Goal: Task Accomplishment & Management: Manage account settings

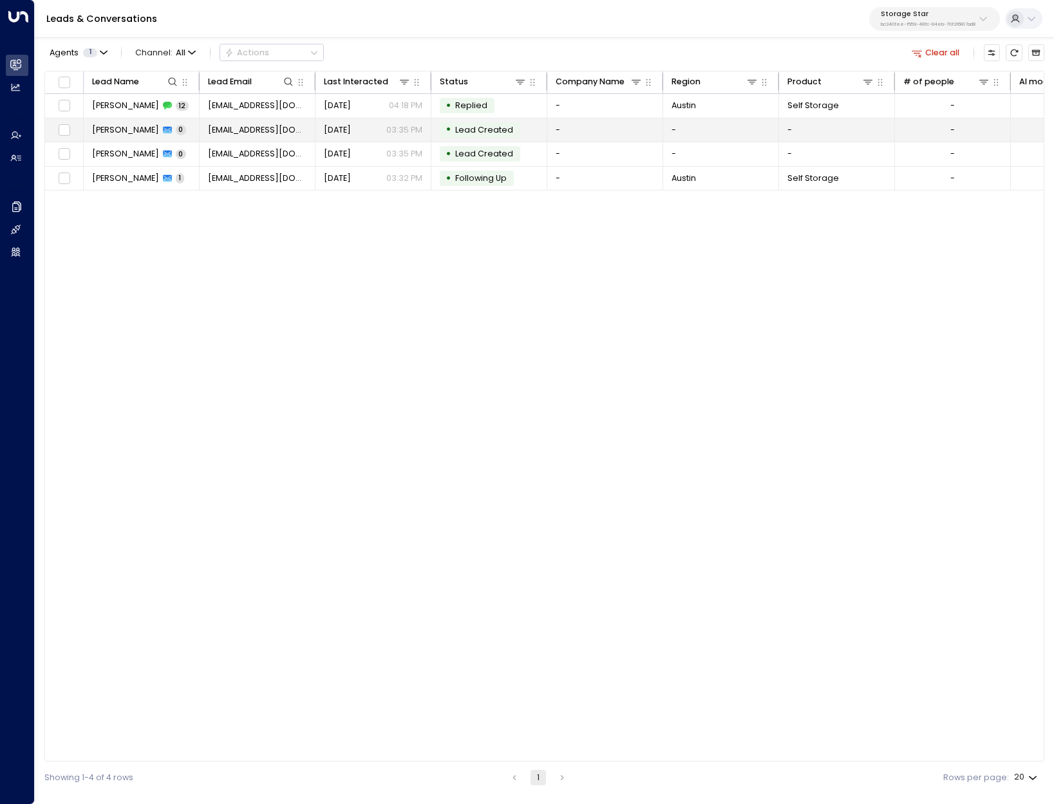
click at [120, 122] on td "Oliver Taylor 0" at bounding box center [142, 130] width 116 height 24
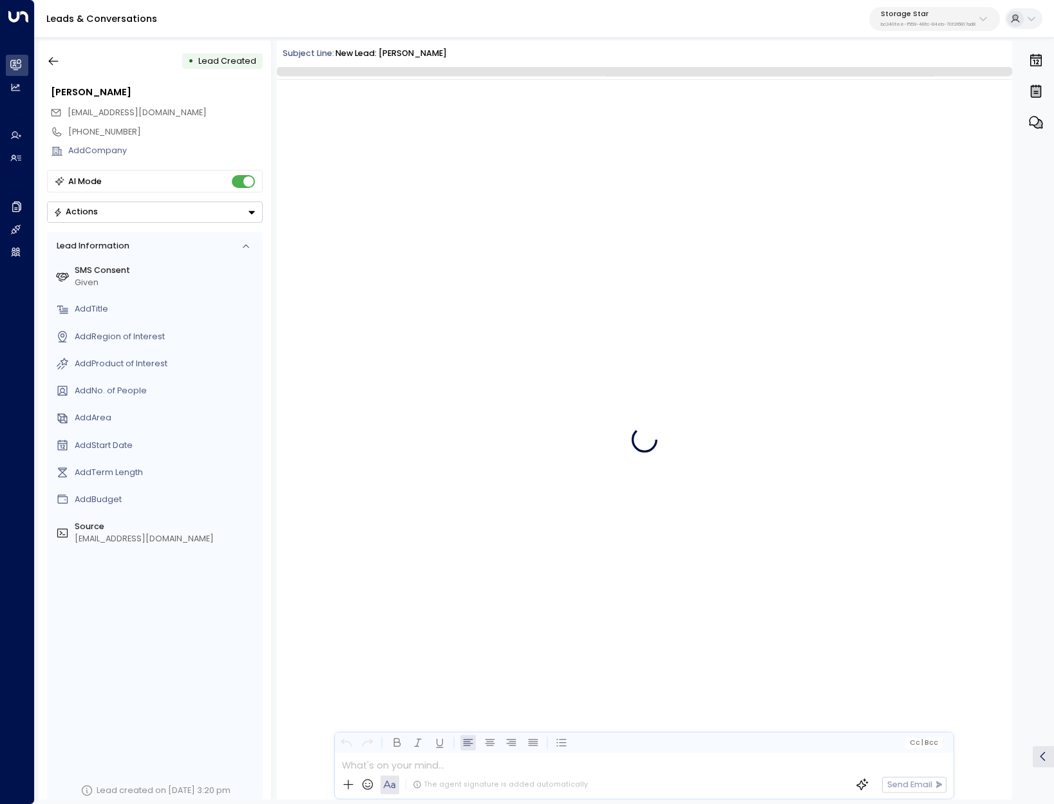
scroll to position [1850, 0]
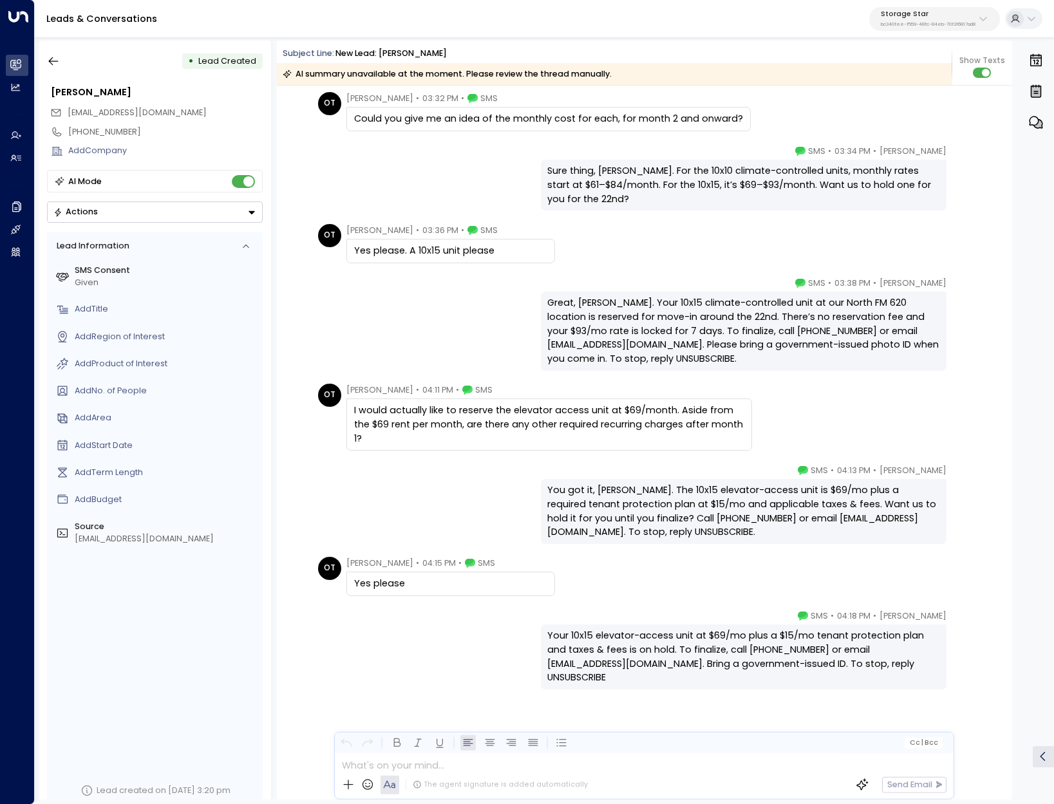
click at [943, 10] on p "Storage Star" at bounding box center [927, 14] width 95 height 8
type input "*****"
click at [908, 107] on span "ID: 17248963-7bae-4f68-a6e0-04e589c1c15e" at bounding box center [904, 103] width 163 height 10
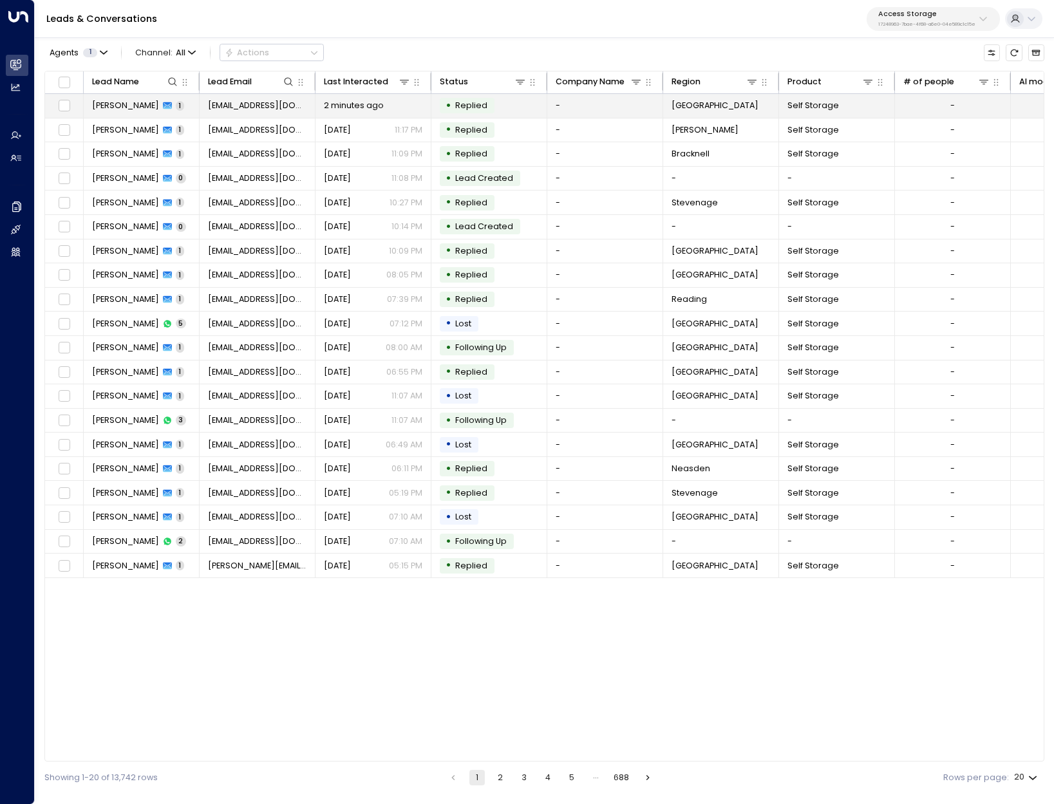
click at [105, 101] on span "[PERSON_NAME]" at bounding box center [125, 106] width 67 height 12
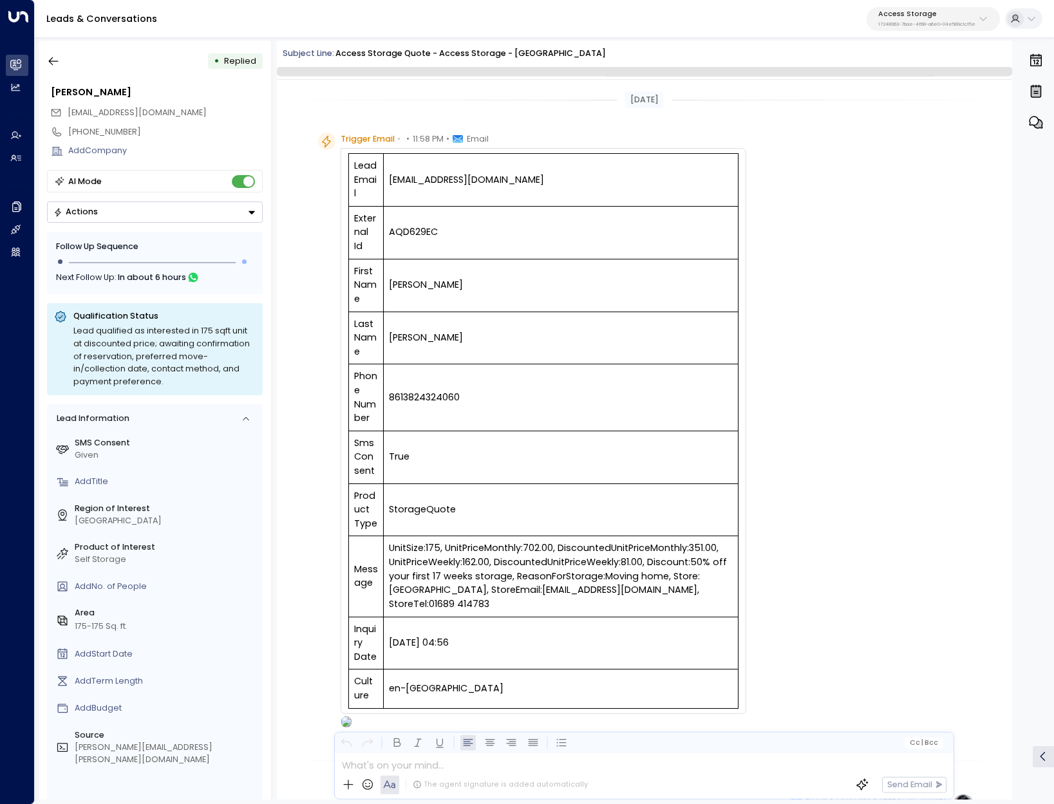
scroll to position [440, 0]
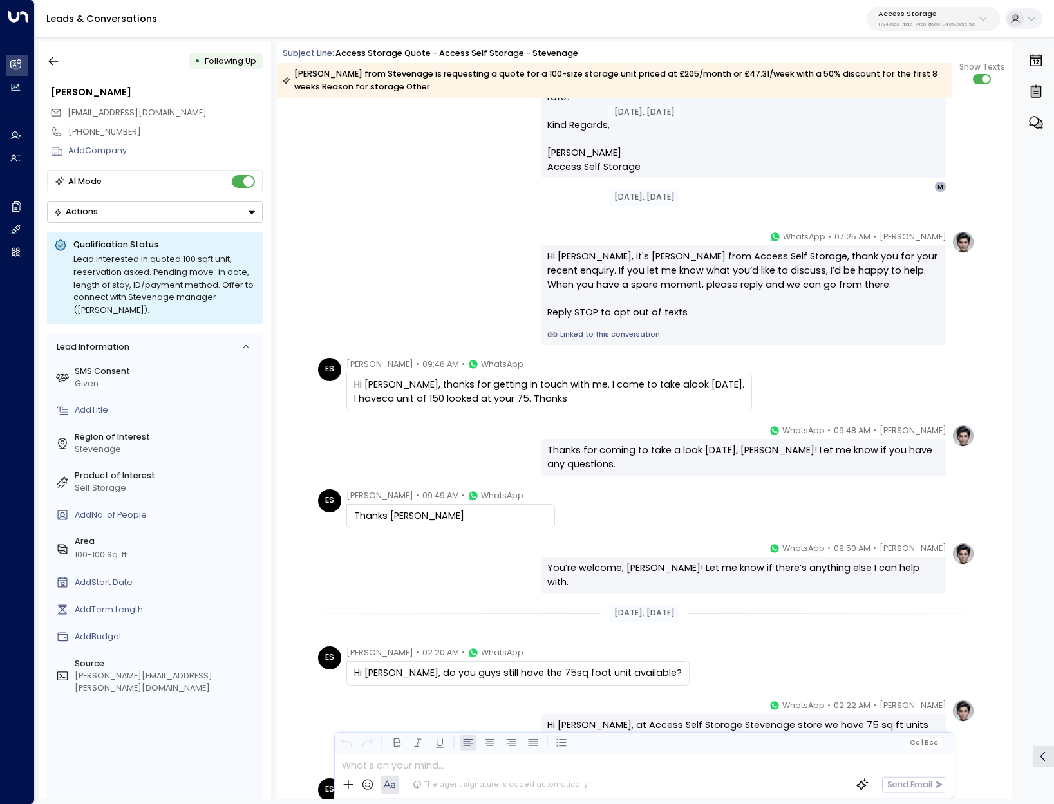
scroll to position [1235, 0]
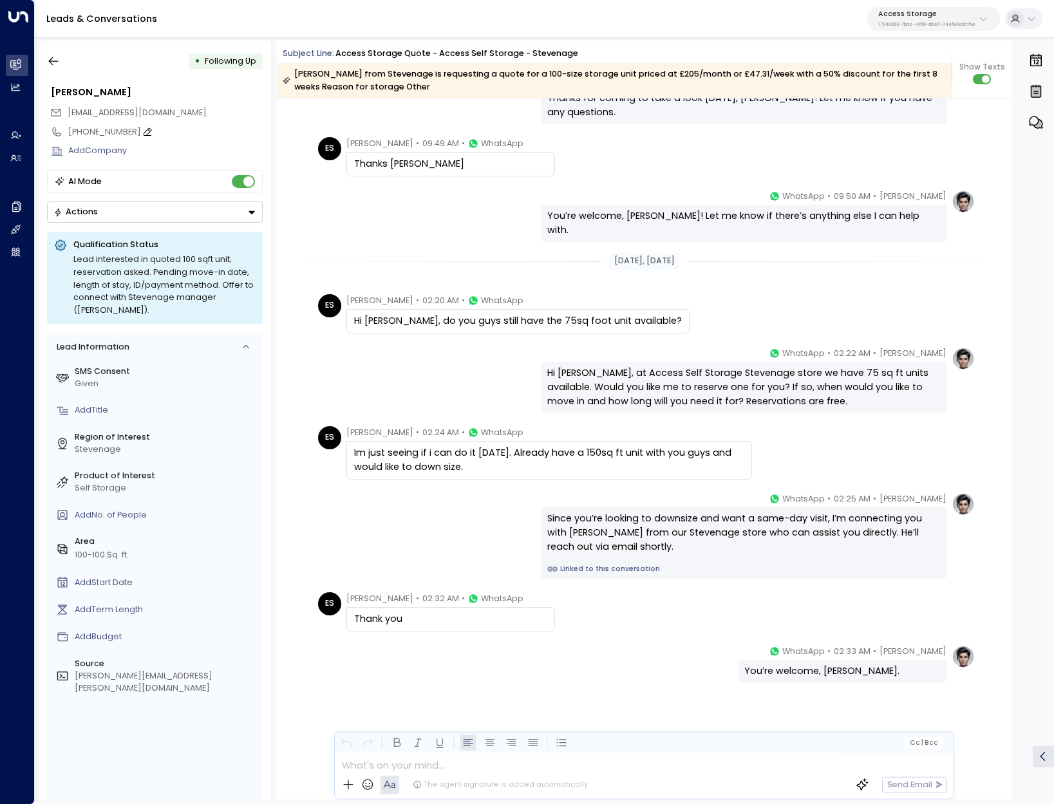
click at [100, 128] on div "[PHONE_NUMBER]" at bounding box center [165, 132] width 194 height 12
click at [100, 128] on input "**********" at bounding box center [163, 132] width 191 height 12
drag, startPoint x: 164, startPoint y: 132, endPoint x: 31, endPoint y: 130, distance: 133.2
click at [31, 130] on div "**********" at bounding box center [527, 402] width 1054 height 805
click at [52, 61] on icon "button" at bounding box center [53, 61] width 13 height 13
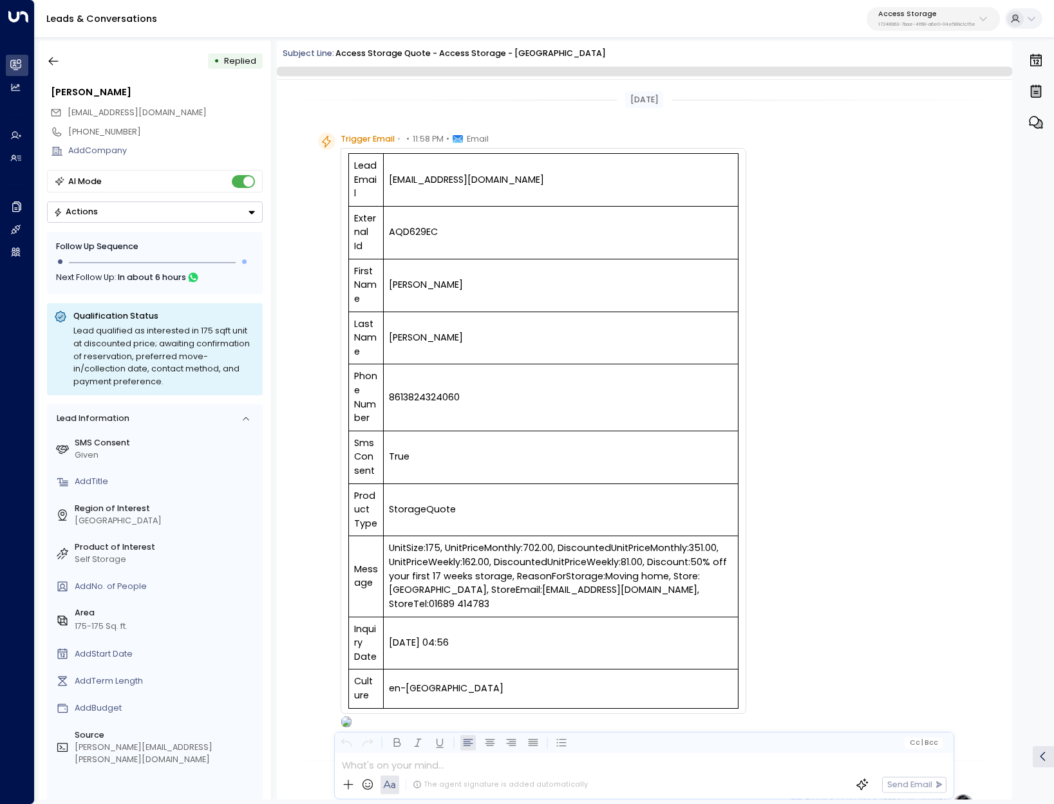
scroll to position [440, 0]
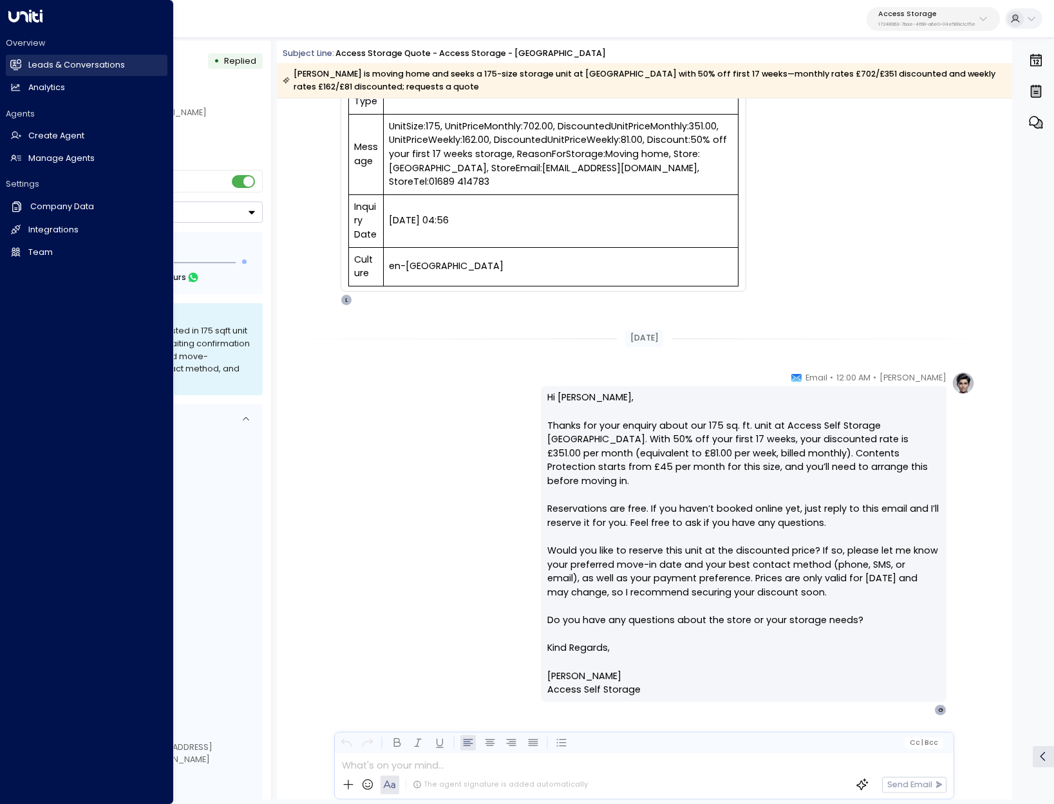
click at [31, 62] on h2 "Leads & Conversations" at bounding box center [76, 65] width 97 height 12
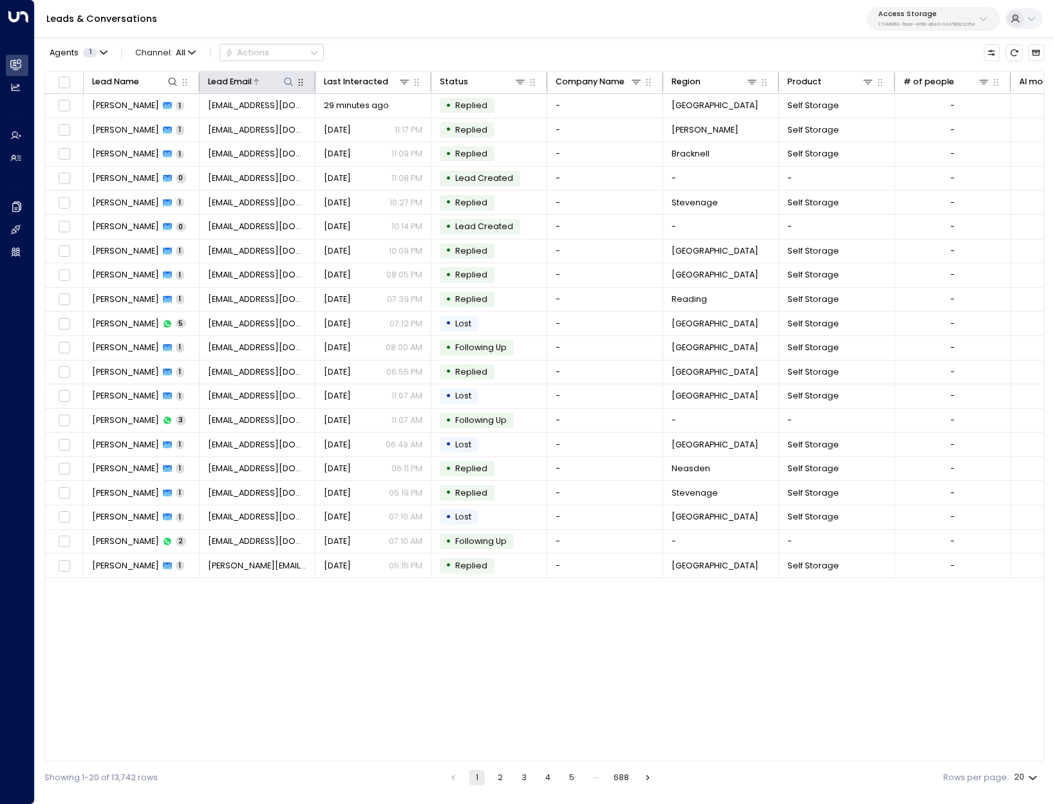
click at [286, 80] on icon at bounding box center [288, 82] width 10 height 10
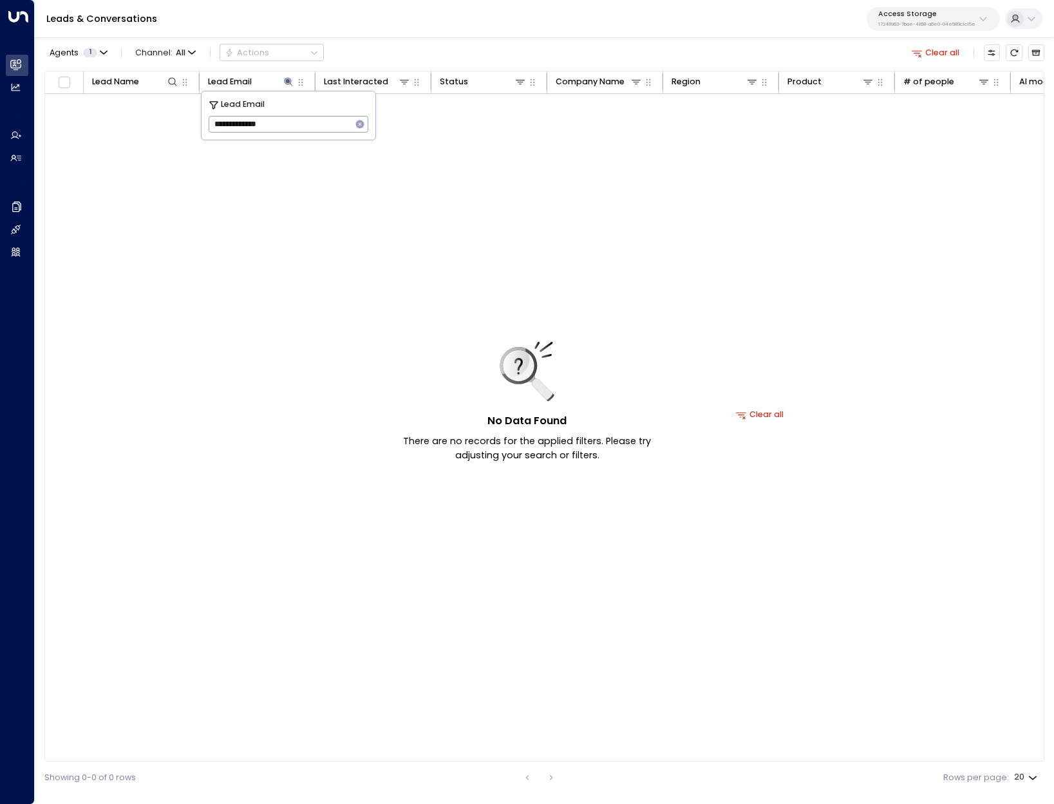
type input "**********"
click at [359, 126] on icon "button" at bounding box center [360, 124] width 8 height 8
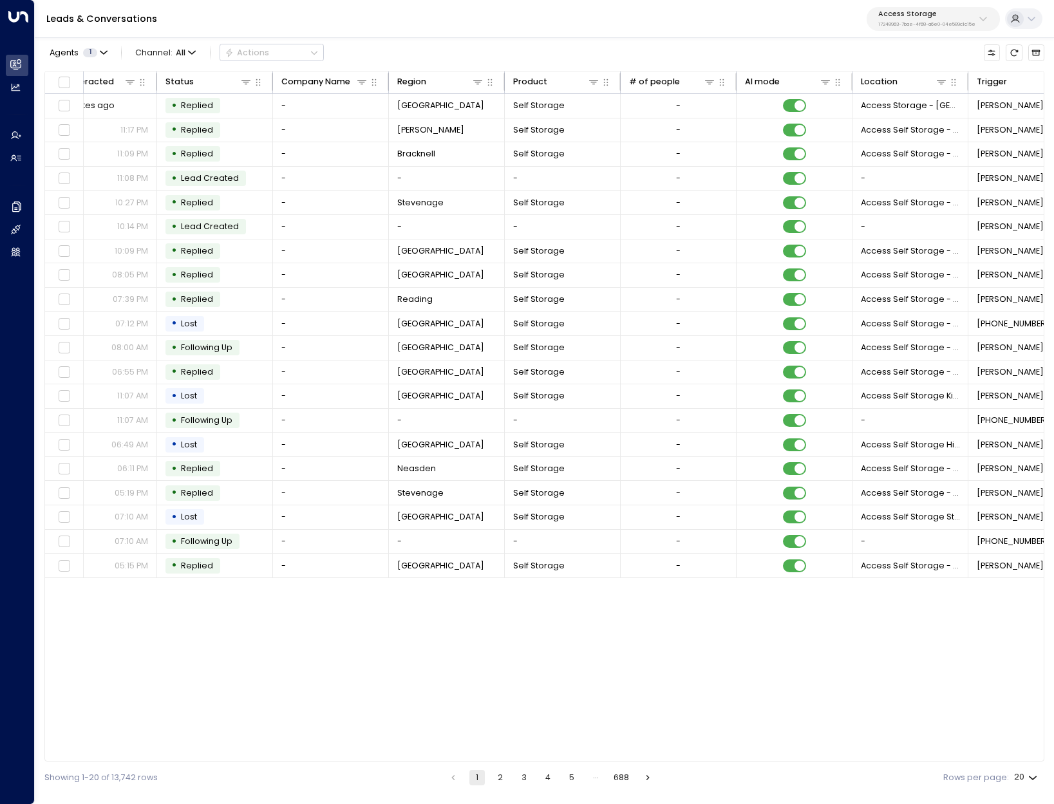
scroll to position [0, 433]
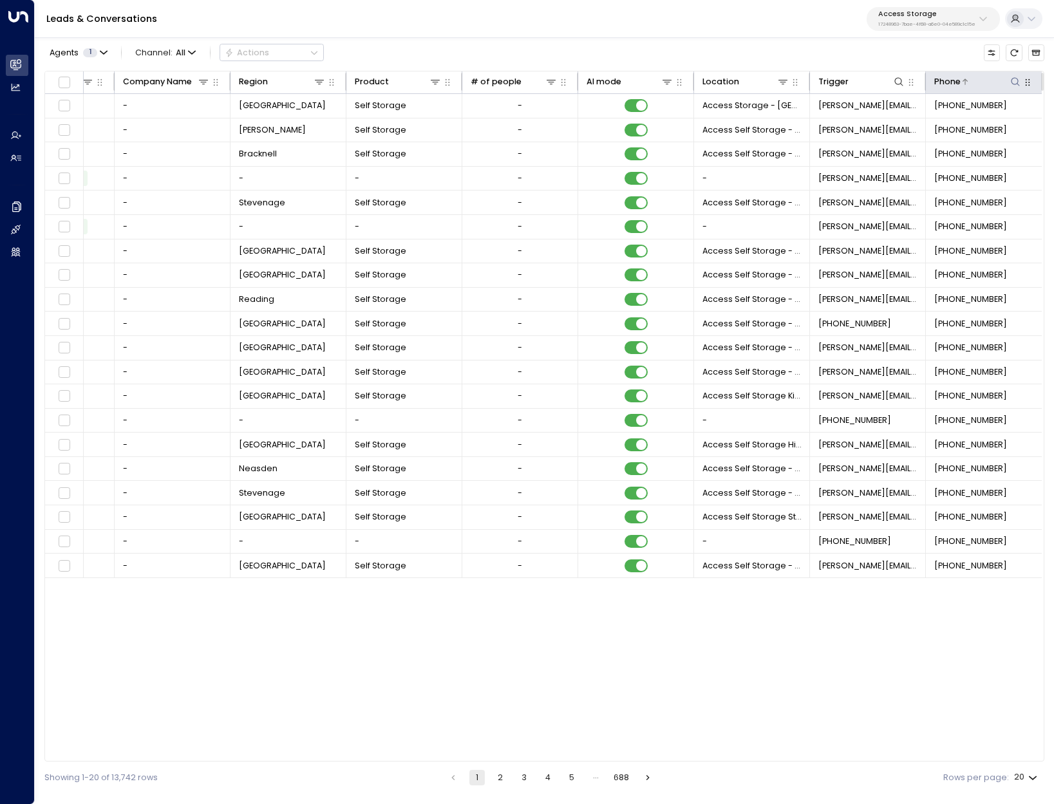
click at [1016, 79] on icon at bounding box center [1015, 82] width 10 height 10
type input "**********"
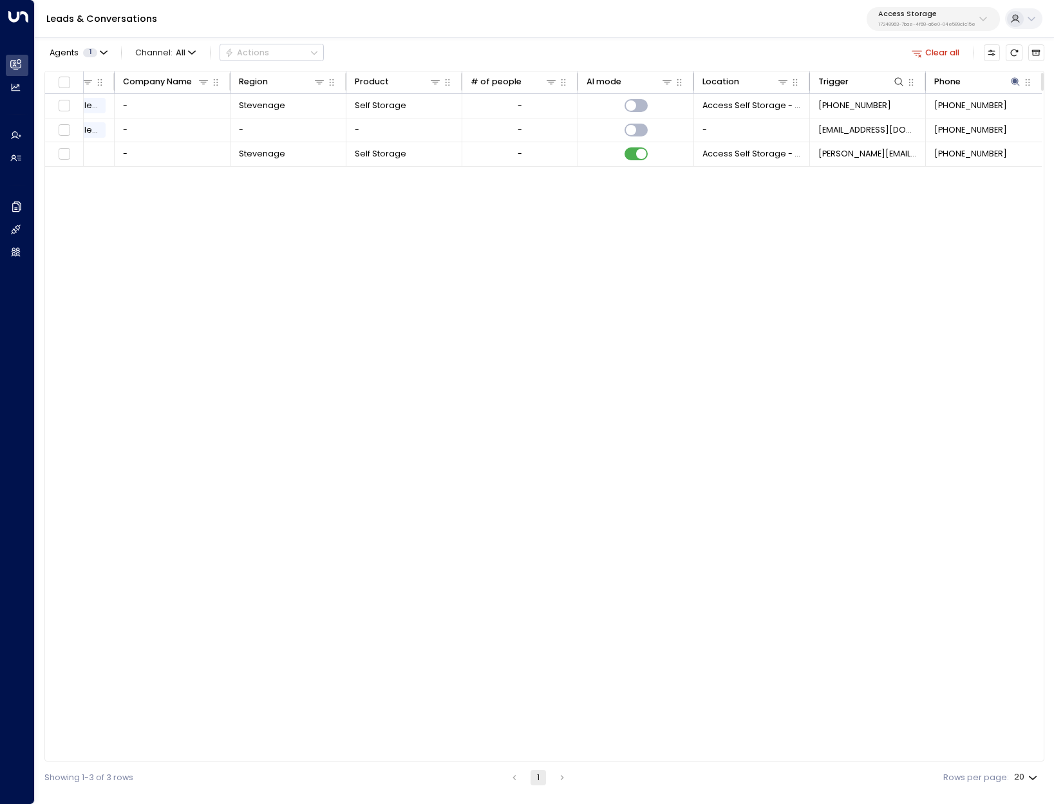
drag, startPoint x: 714, startPoint y: 761, endPoint x: 436, endPoint y: 741, distance: 278.7
click at [436, 741] on div "Lead Name Lead Email Last Interacted Status Company Name Region Product # of pe…" at bounding box center [544, 416] width 1000 height 691
drag, startPoint x: 566, startPoint y: 757, endPoint x: 164, endPoint y: 714, distance: 403.9
click at [164, 714] on div "Lead Name Lead Email Last Interacted Status Company Name Region Product # of pe…" at bounding box center [544, 416] width 1000 height 691
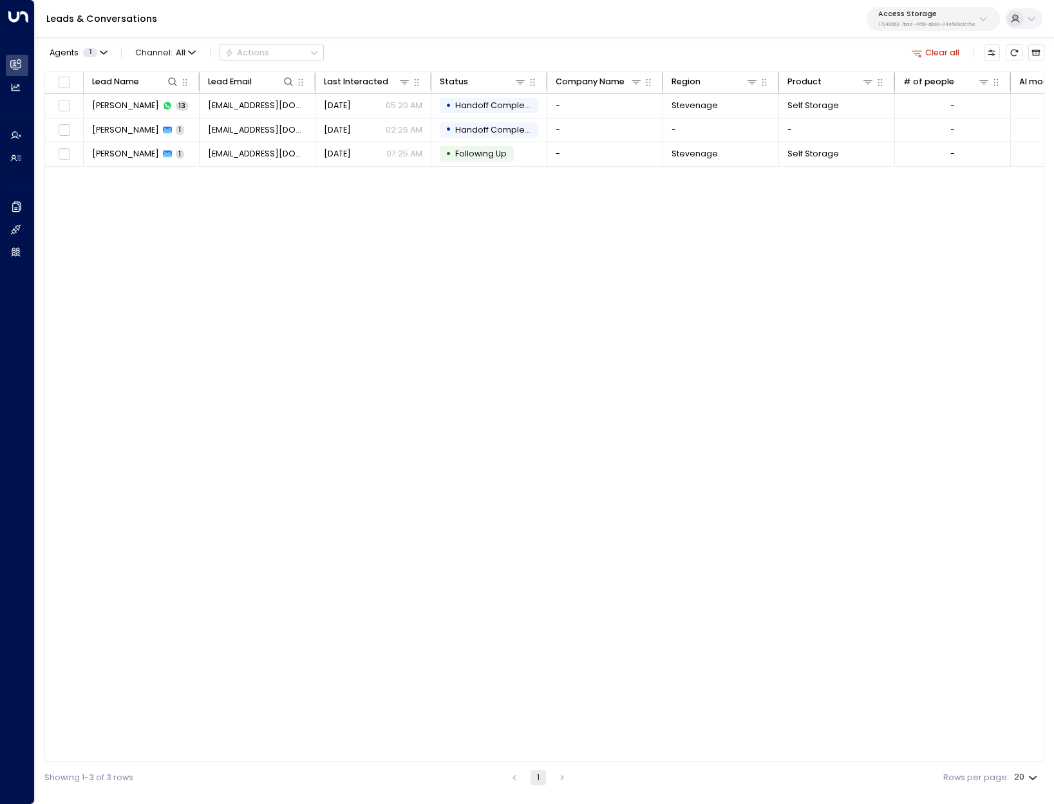
click at [388, 342] on div "Lead Name Lead Email Last Interacted Status Company Name Region Product # of pe…" at bounding box center [544, 416] width 1000 height 691
click at [114, 112] on td "[PERSON_NAME] 13" at bounding box center [142, 106] width 116 height 24
